Goal: Transaction & Acquisition: Book appointment/travel/reservation

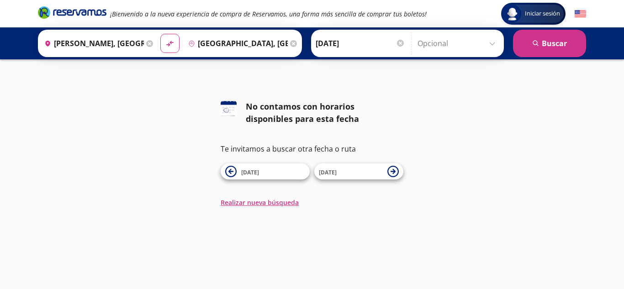
click at [492, 43] on input "Opcional" at bounding box center [458, 43] width 82 height 23
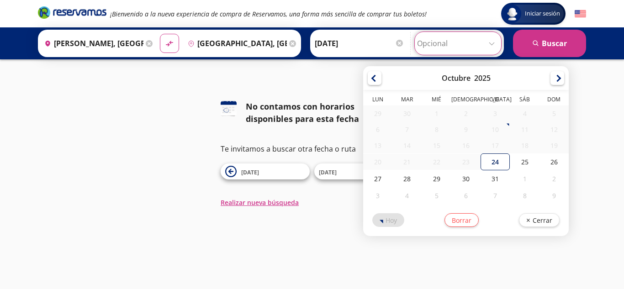
click at [485, 162] on div "24" at bounding box center [494, 161] width 29 height 17
type input "[DATE]"
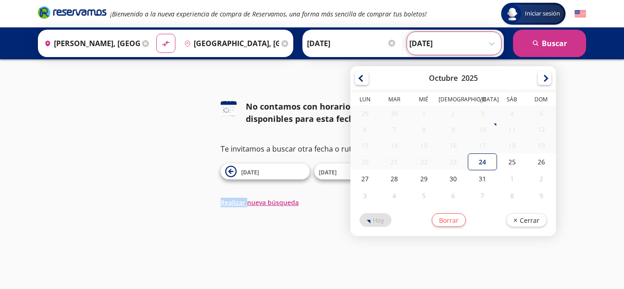
click at [485, 162] on div "126 No contamos con horarios disponibles para esta fecha Te invitamos a buscar …" at bounding box center [312, 153] width 624 height 107
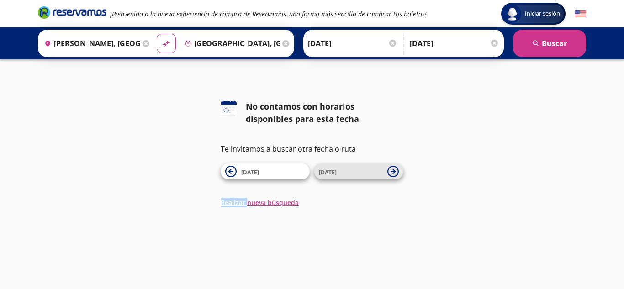
click at [386, 168] on button "[DATE]" at bounding box center [358, 171] width 89 height 16
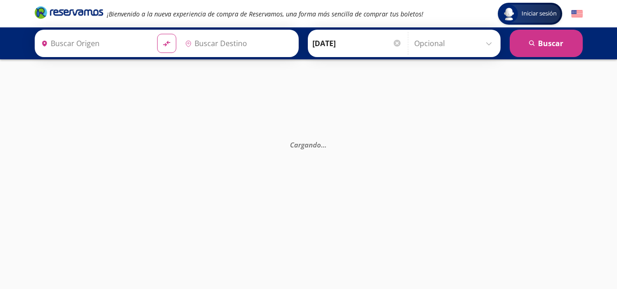
type input "[PERSON_NAME], [GEOGRAPHIC_DATA]"
type input "[GEOGRAPHIC_DATA], [GEOGRAPHIC_DATA]"
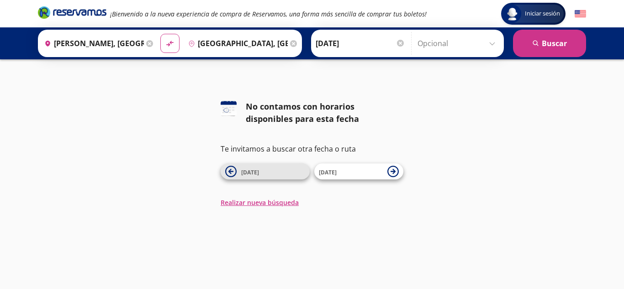
click at [278, 172] on span "[DATE]" at bounding box center [273, 171] width 64 height 11
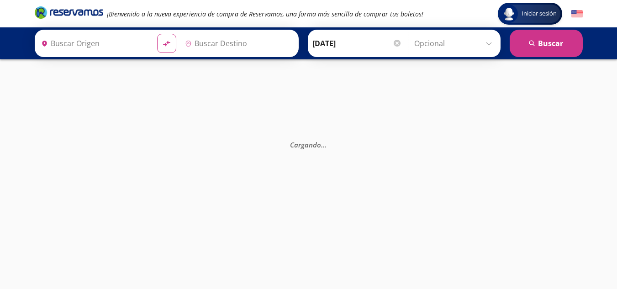
type input "[PERSON_NAME], [GEOGRAPHIC_DATA]"
type input "[GEOGRAPHIC_DATA], [GEOGRAPHIC_DATA]"
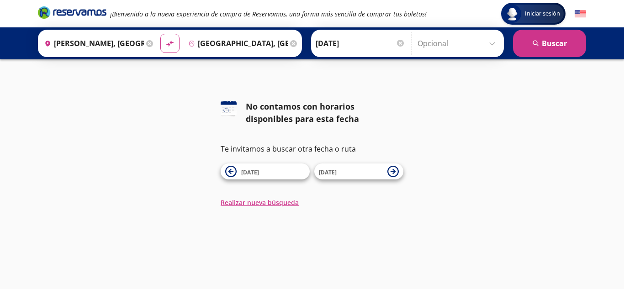
click at [404, 14] on em "¡Bienvenido a la nueva experiencia de compra de Reservamos, una forma más senci…" at bounding box center [268, 14] width 316 height 9
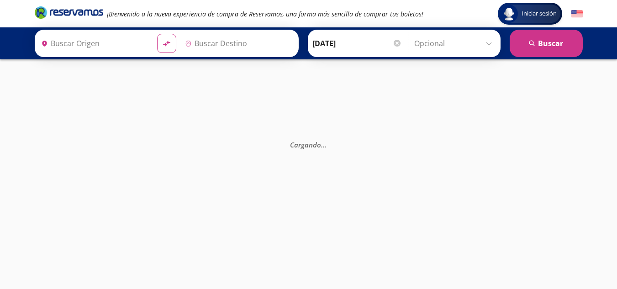
type input "[PERSON_NAME], [GEOGRAPHIC_DATA]"
type input "[GEOGRAPHIC_DATA], [GEOGRAPHIC_DATA]"
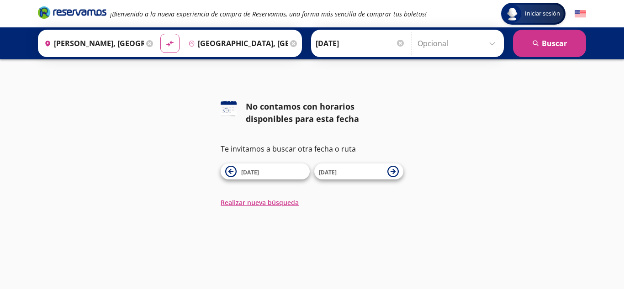
click at [324, 43] on input "[DATE]" at bounding box center [359, 43] width 89 height 23
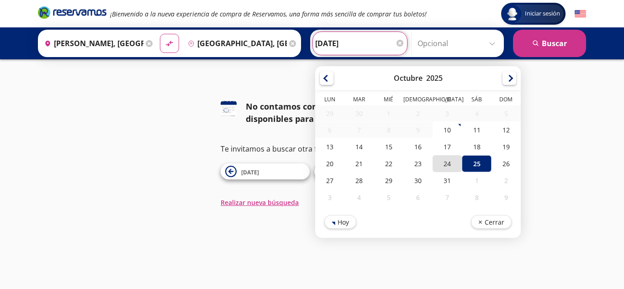
click at [447, 165] on div "24" at bounding box center [446, 163] width 29 height 17
type input "[DATE]"
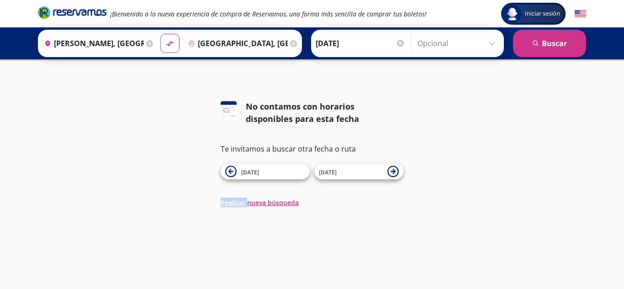
click at [447, 165] on div "126 No contamos con horarios disponibles para esta fecha Te invitamos a buscar …" at bounding box center [312, 153] width 624 height 107
click at [544, 42] on button "search [GEOGRAPHIC_DATA]" at bounding box center [549, 43] width 73 height 27
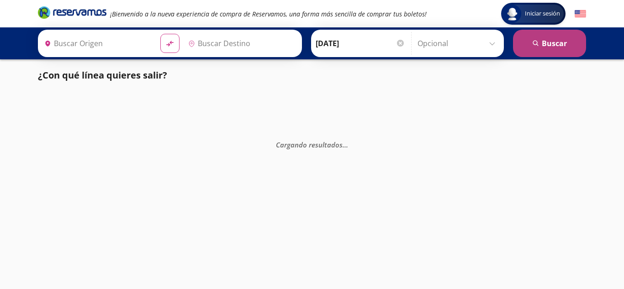
type input "[PERSON_NAME], [GEOGRAPHIC_DATA]"
type input "[GEOGRAPHIC_DATA], [GEOGRAPHIC_DATA]"
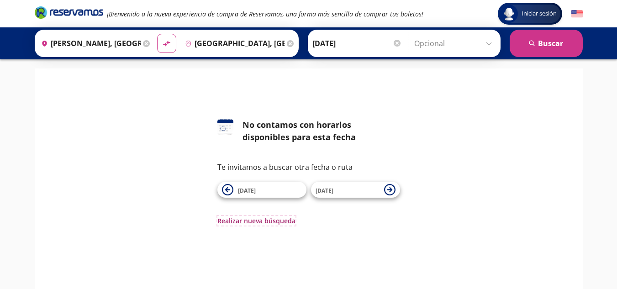
click at [268, 222] on button "Realizar nueva búsqueda" at bounding box center [256, 221] width 78 height 10
